Goal: Information Seeking & Learning: Learn about a topic

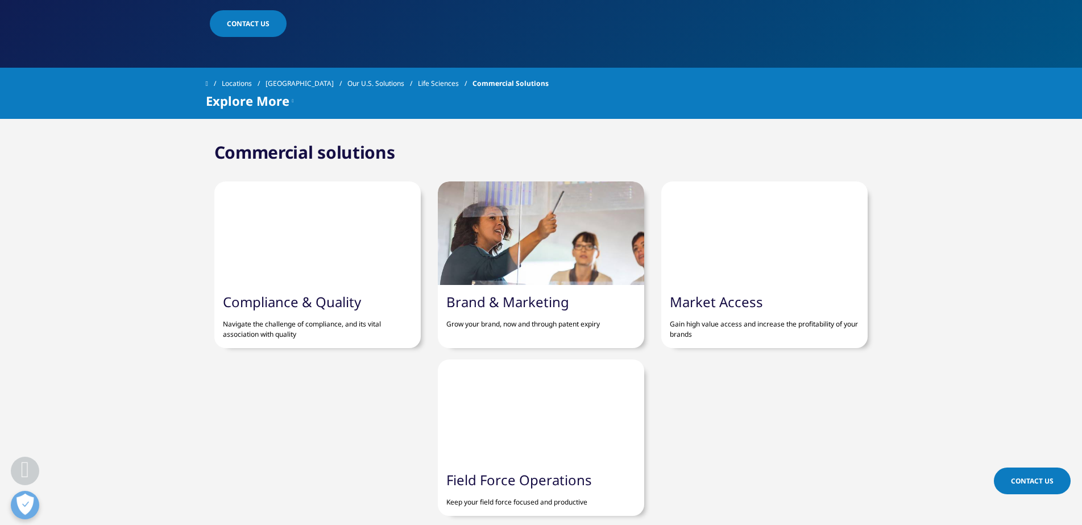
scroll to position [398, 0]
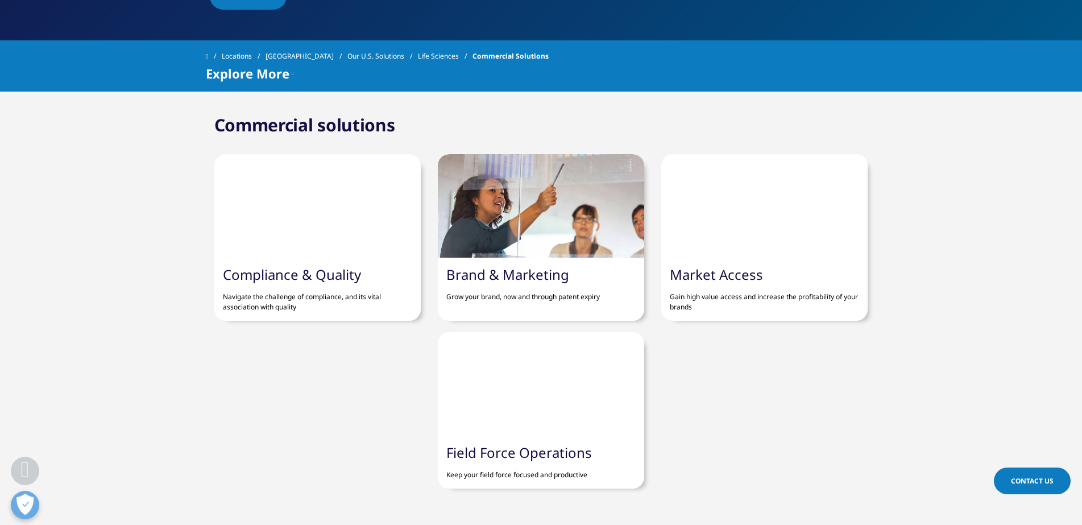
click at [488, 217] on div at bounding box center [541, 205] width 206 height 103
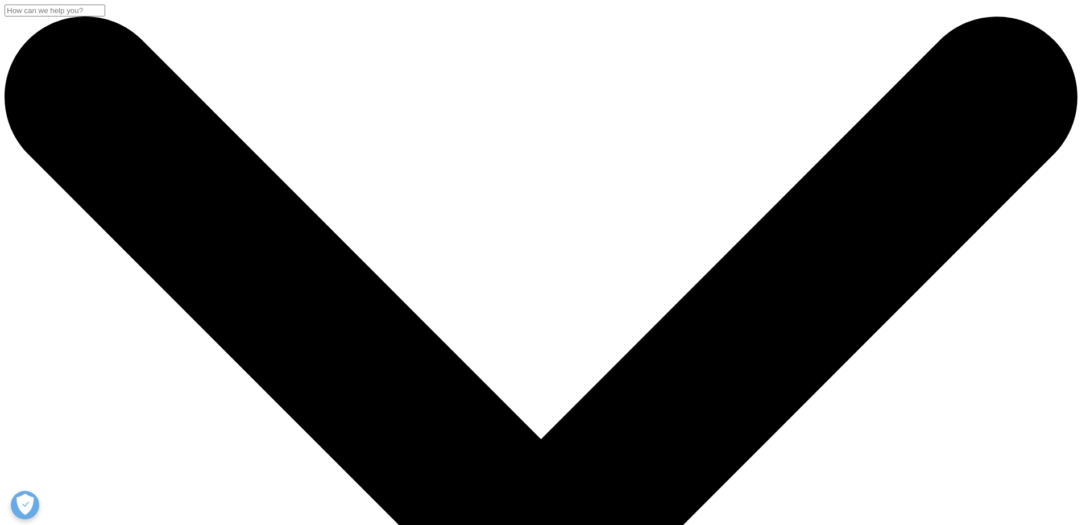
click at [105, 16] on input "Search" at bounding box center [55, 11] width 101 height 12
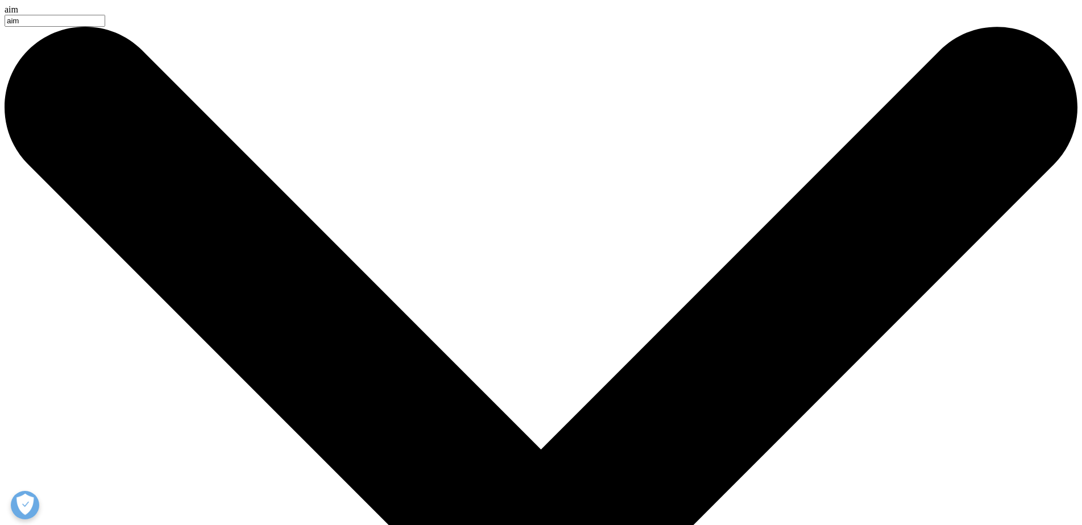
type input "aim"
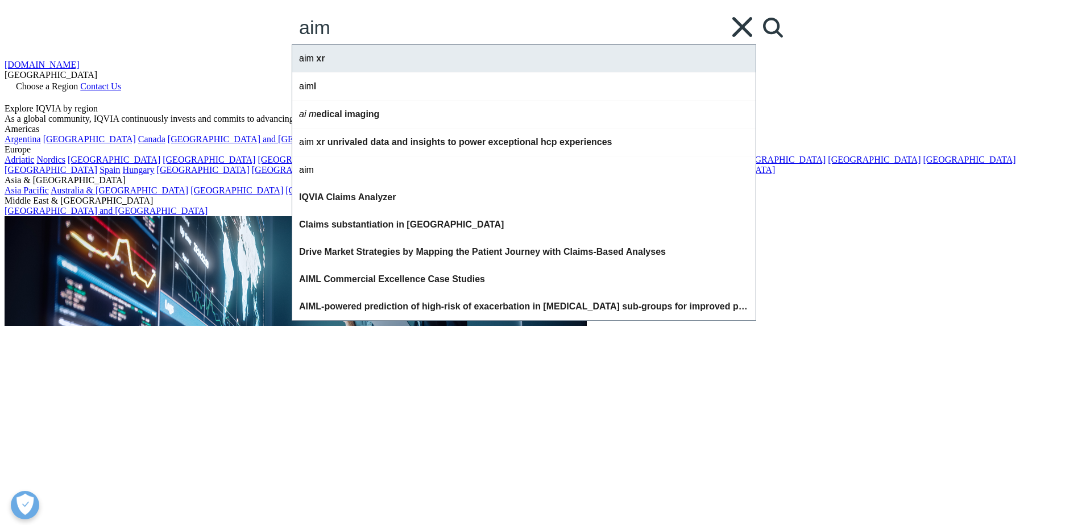
click at [505, 72] on div "aim xr" at bounding box center [523, 58] width 463 height 27
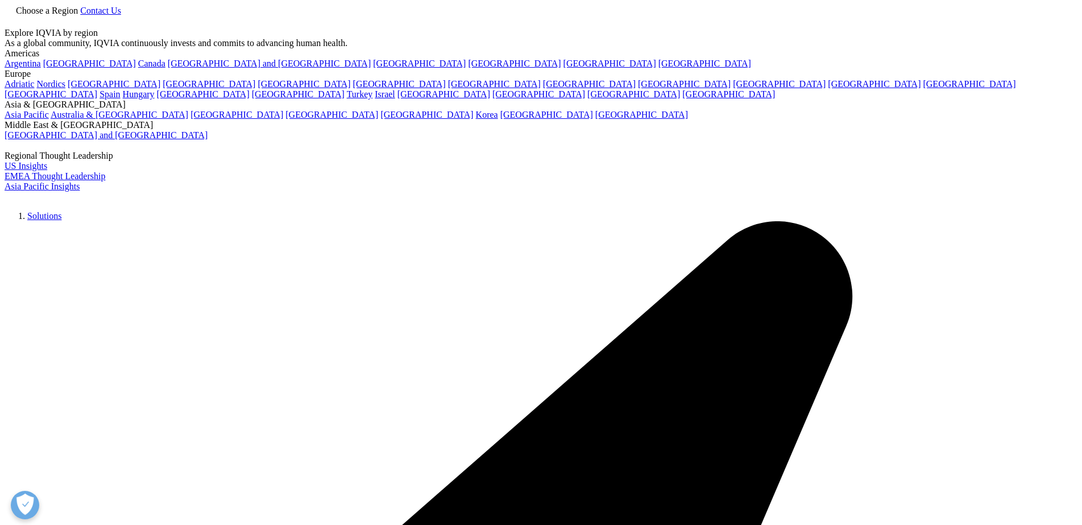
type input "aim xr"
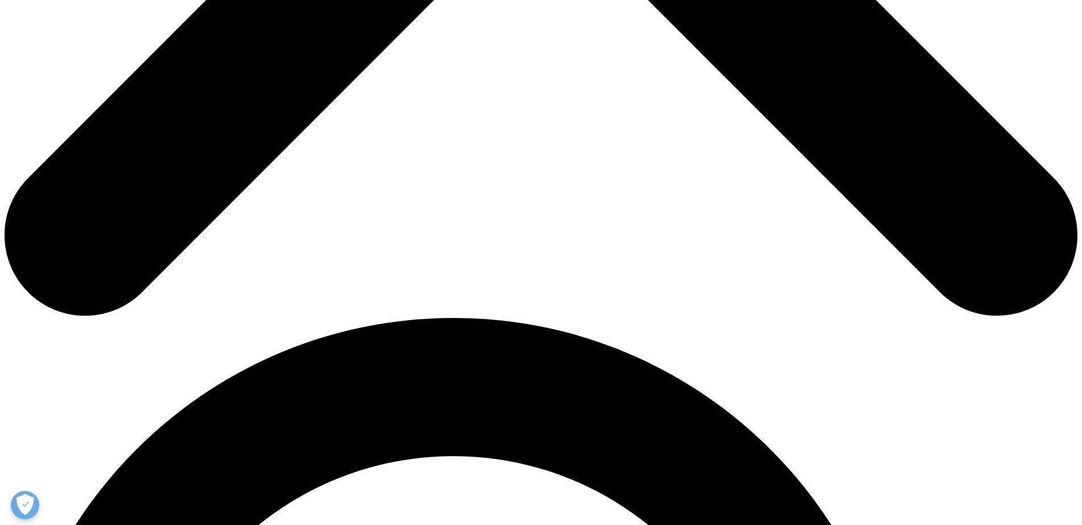
scroll to position [796, 0]
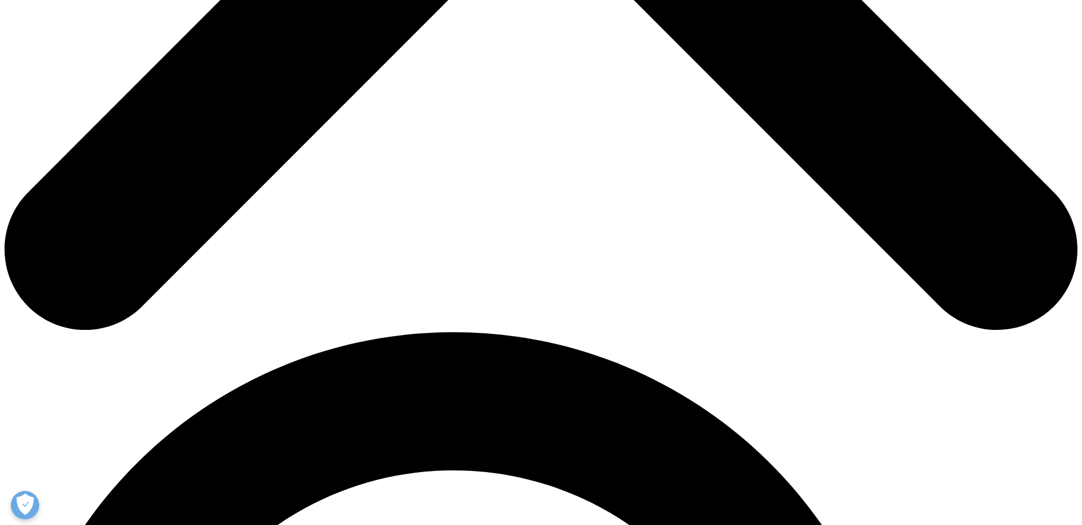
scroll to position [910, 0]
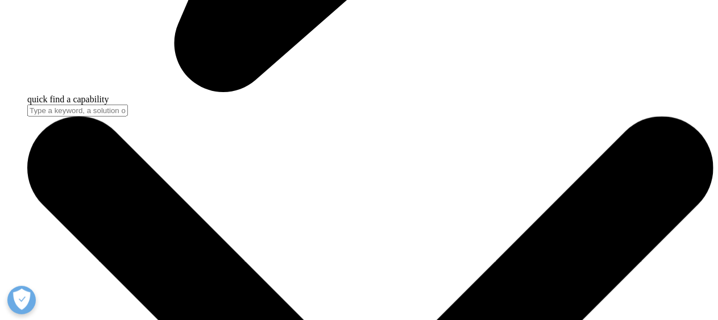
scroll to position [0, 322]
